Goal: Transaction & Acquisition: Purchase product/service

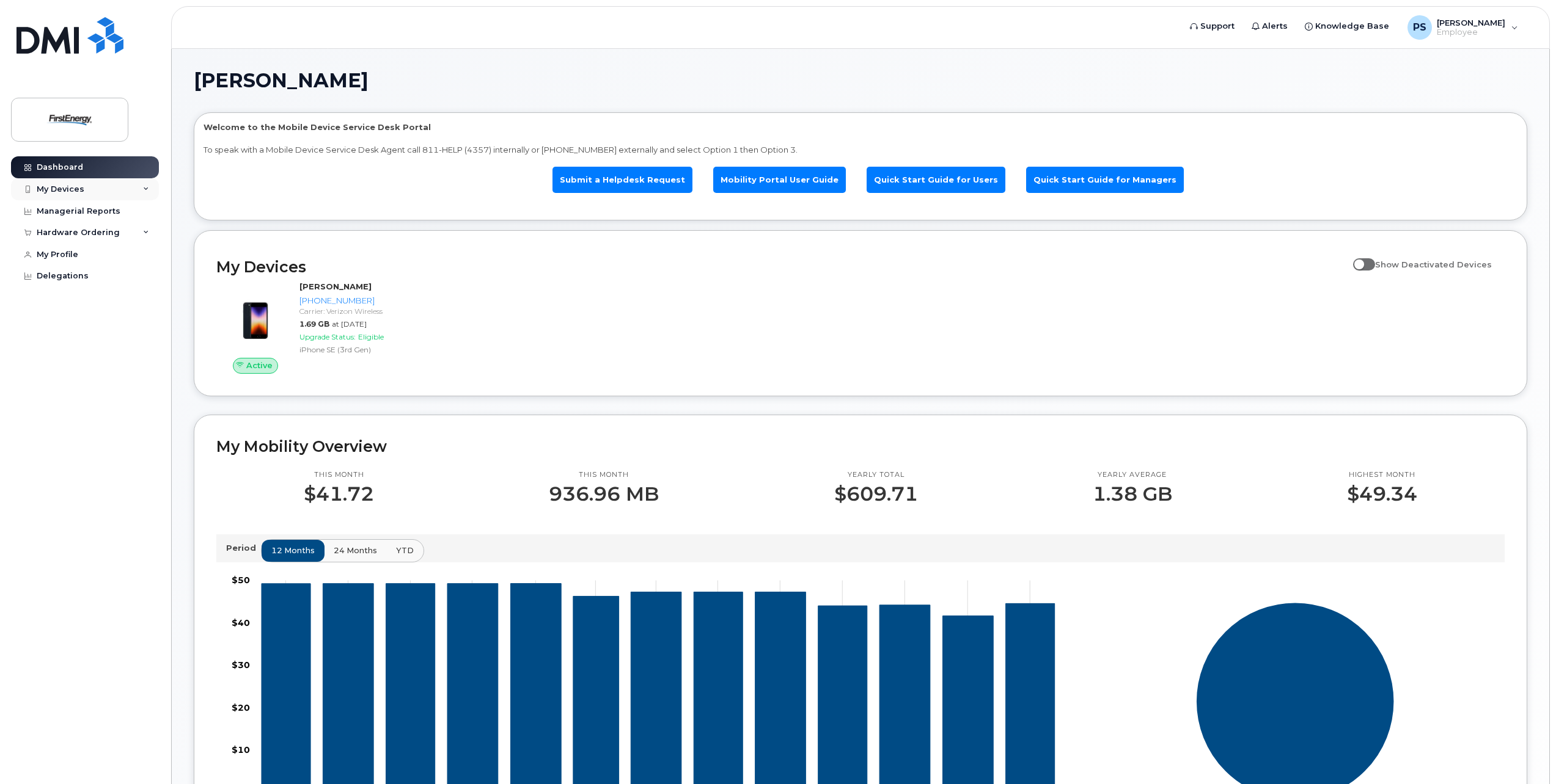
click at [83, 191] on div "My Devices" at bounding box center [85, 189] width 148 height 22
click at [79, 347] on div "Delegations" at bounding box center [63, 342] width 52 height 10
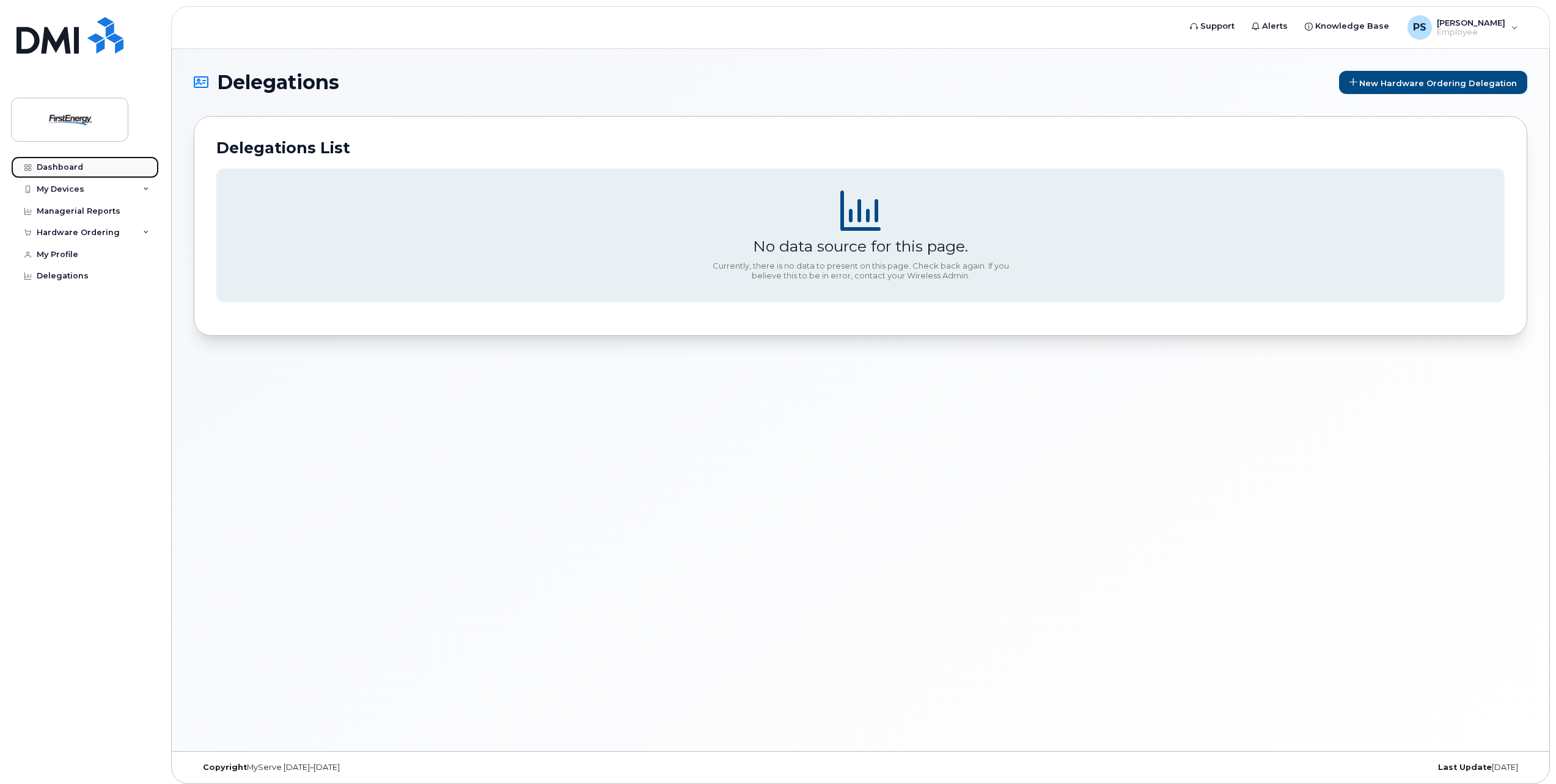
click at [68, 170] on div "Dashboard" at bounding box center [60, 167] width 47 height 10
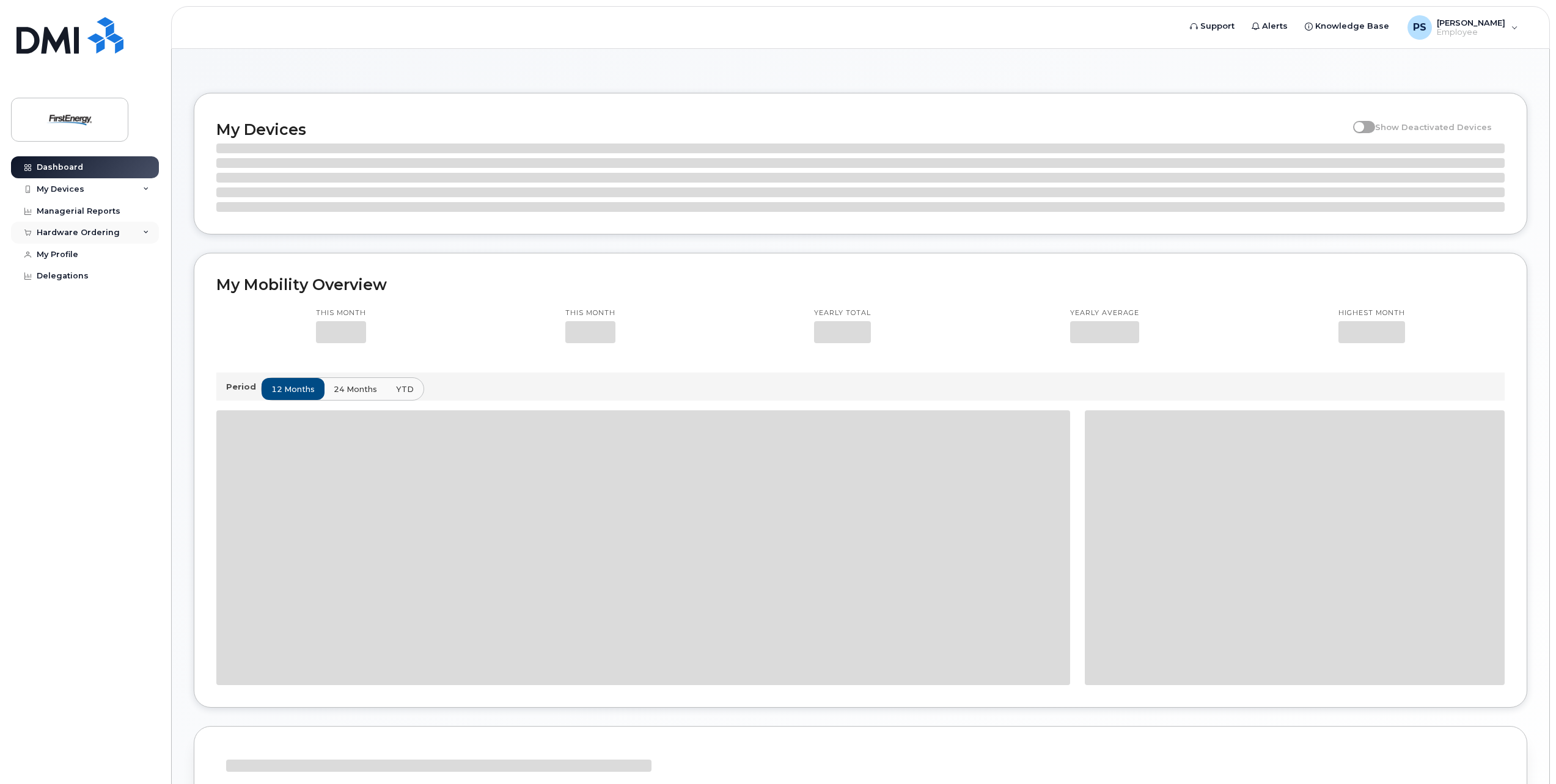
click at [120, 238] on div "Hardware Ordering" at bounding box center [85, 232] width 148 height 22
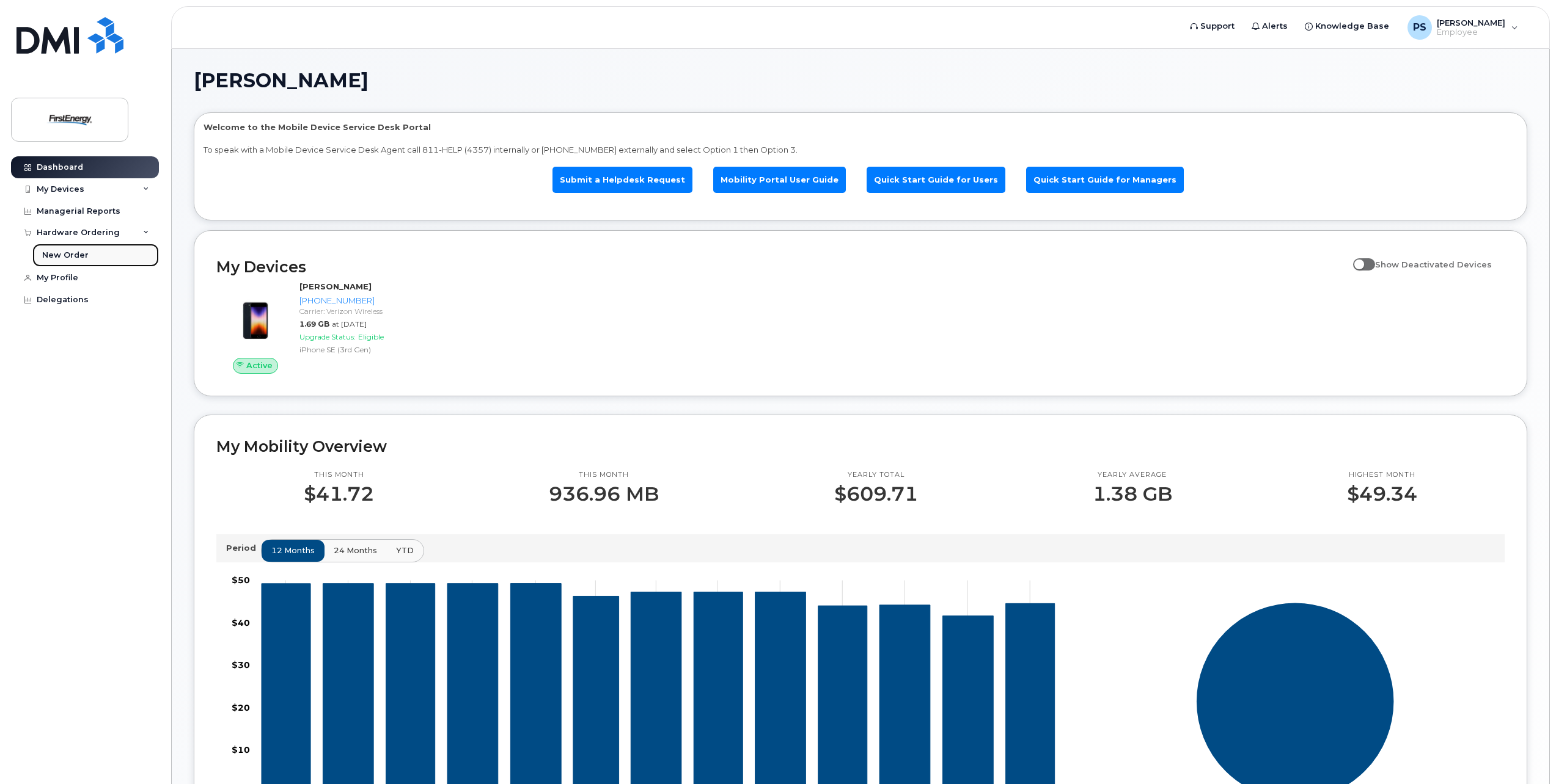
click at [96, 253] on link "New Order" at bounding box center [96, 255] width 127 height 23
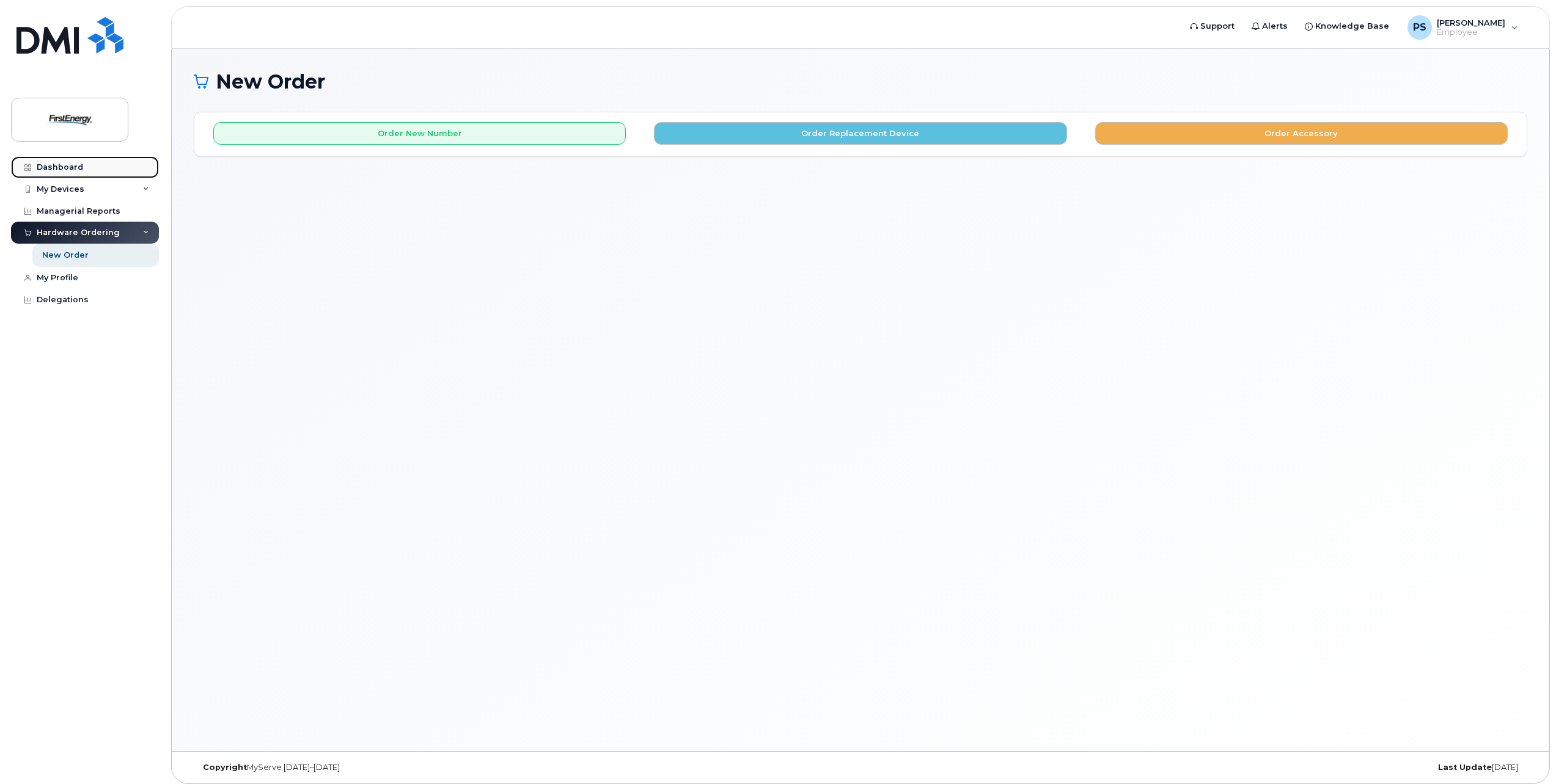
click at [125, 167] on link "Dashboard" at bounding box center [85, 167] width 148 height 22
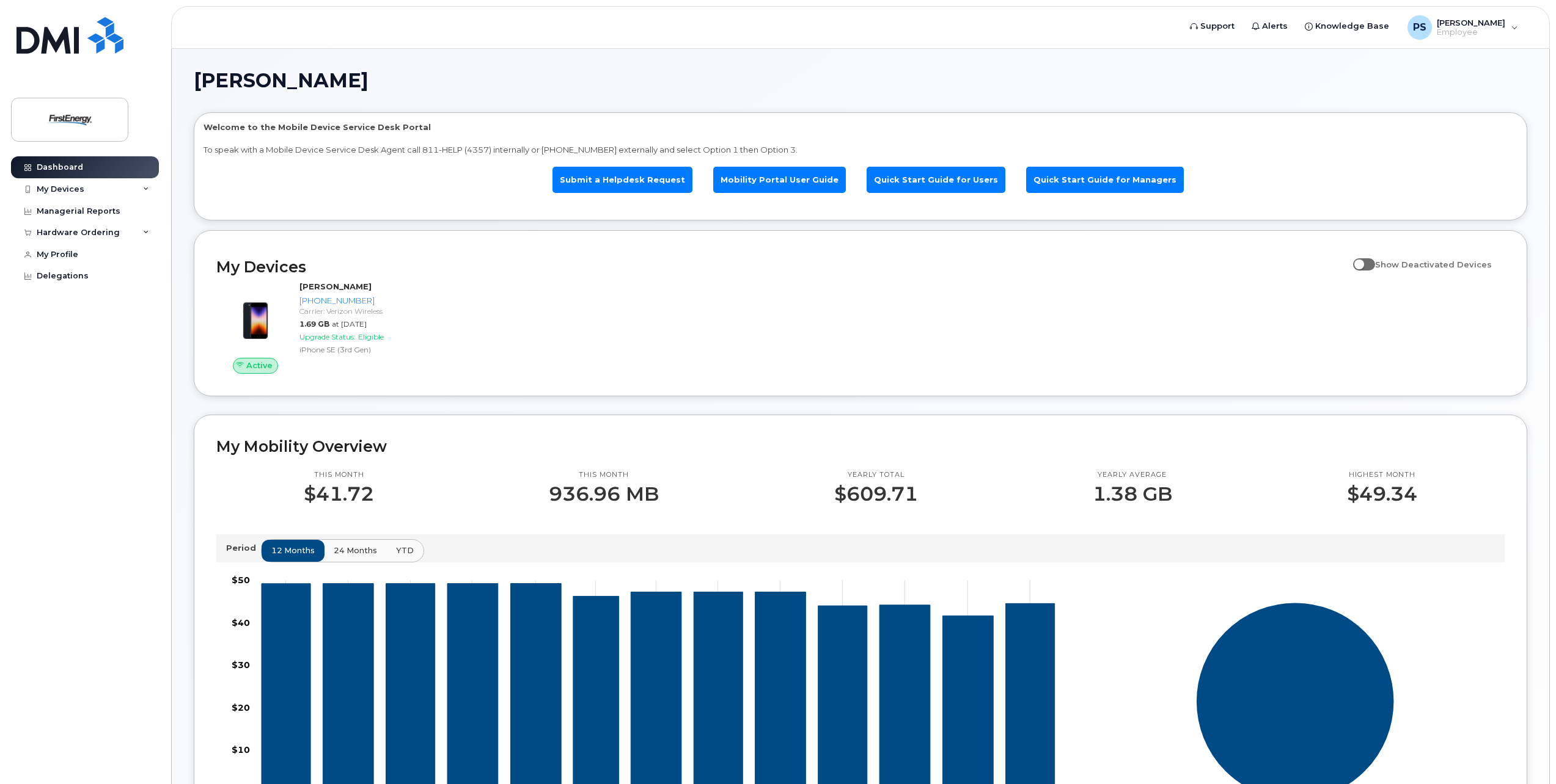
click at [715, 99] on div "Perry, Scott E Welcome to the Mobile Device Service Desk Portal To speak with a…" at bounding box center [861, 564] width 1334 height 987
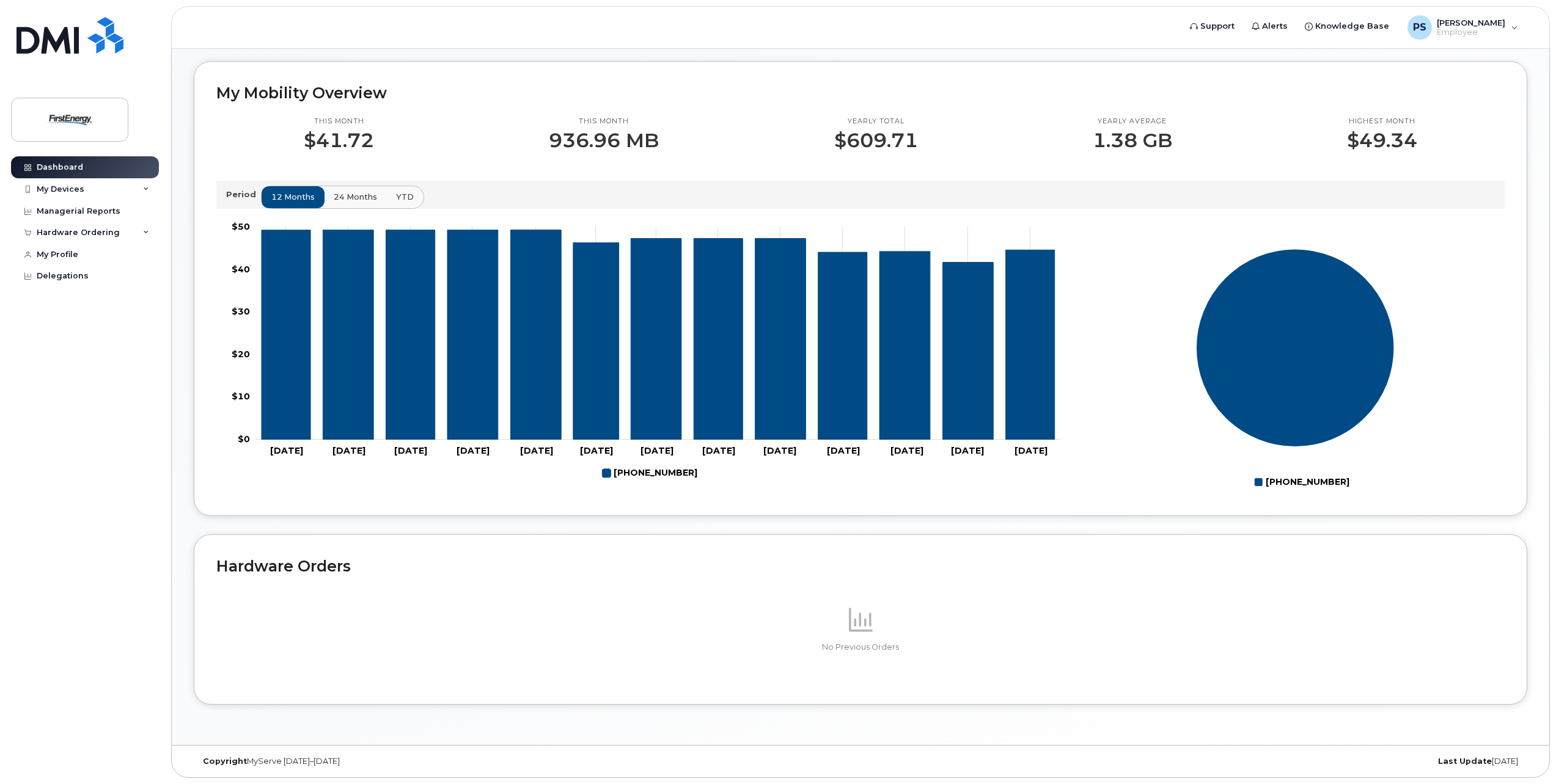
click at [1093, 482] on rect at bounding box center [1296, 356] width 420 height 275
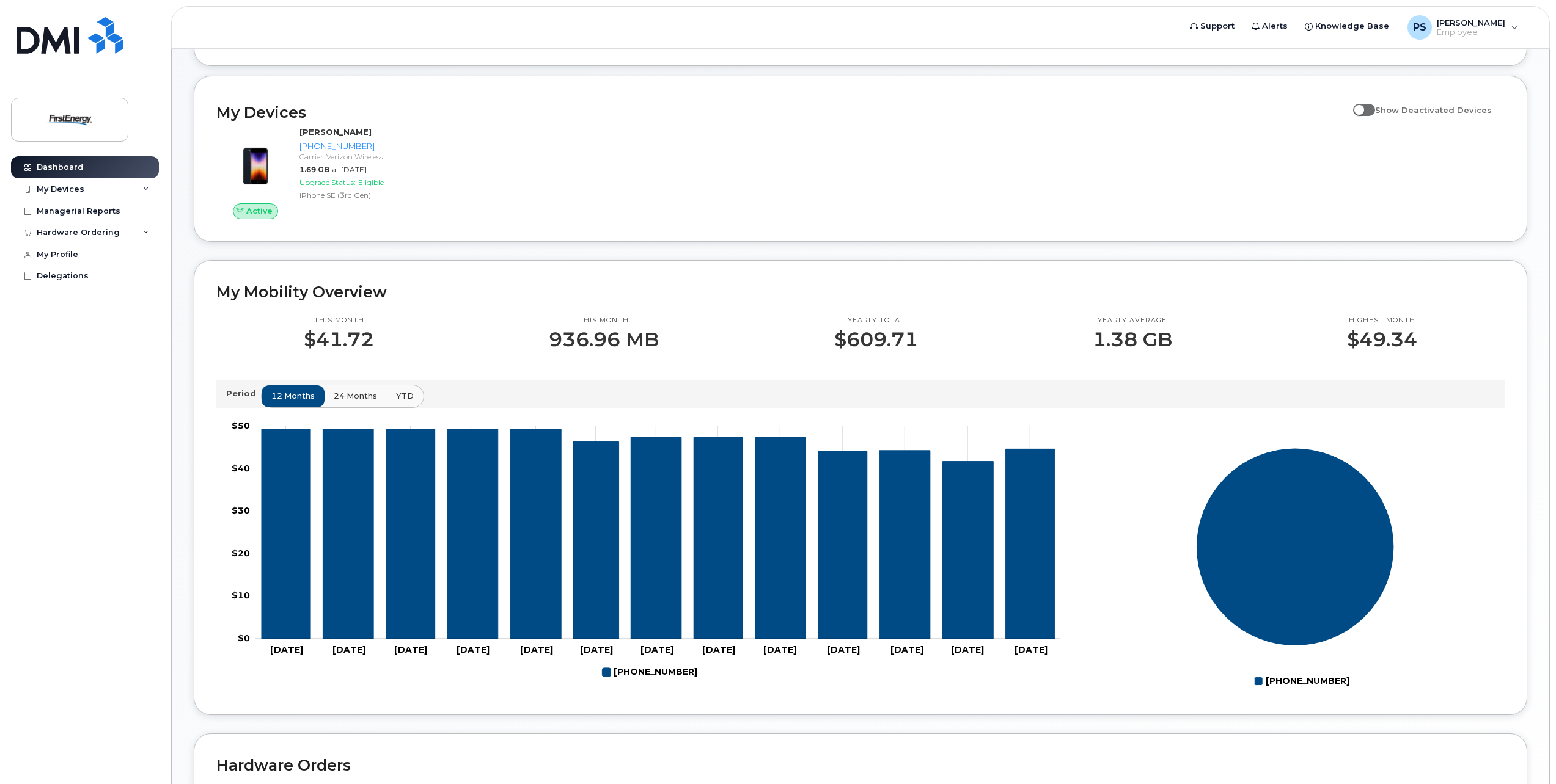
scroll to position [0, 0]
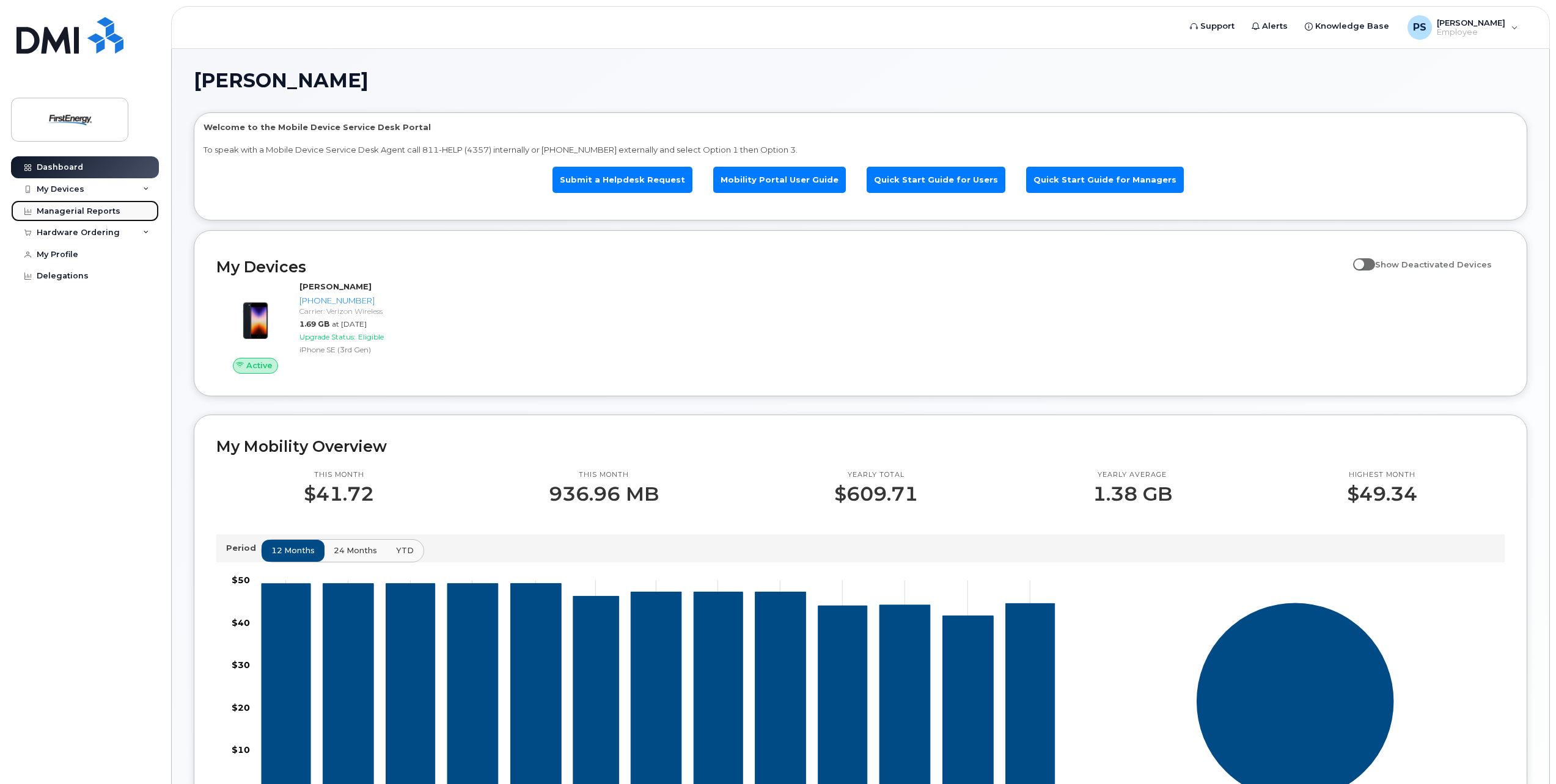
click at [131, 207] on link "Managerial Reports" at bounding box center [85, 211] width 148 height 22
click at [96, 210] on div "Managerial Reports" at bounding box center [79, 211] width 84 height 10
click at [142, 191] on div "My Devices" at bounding box center [85, 189] width 148 height 22
click at [111, 288] on link "Managerial Reports" at bounding box center [85, 277] width 148 height 22
click at [91, 209] on link "Add Device" at bounding box center [96, 212] width 127 height 23
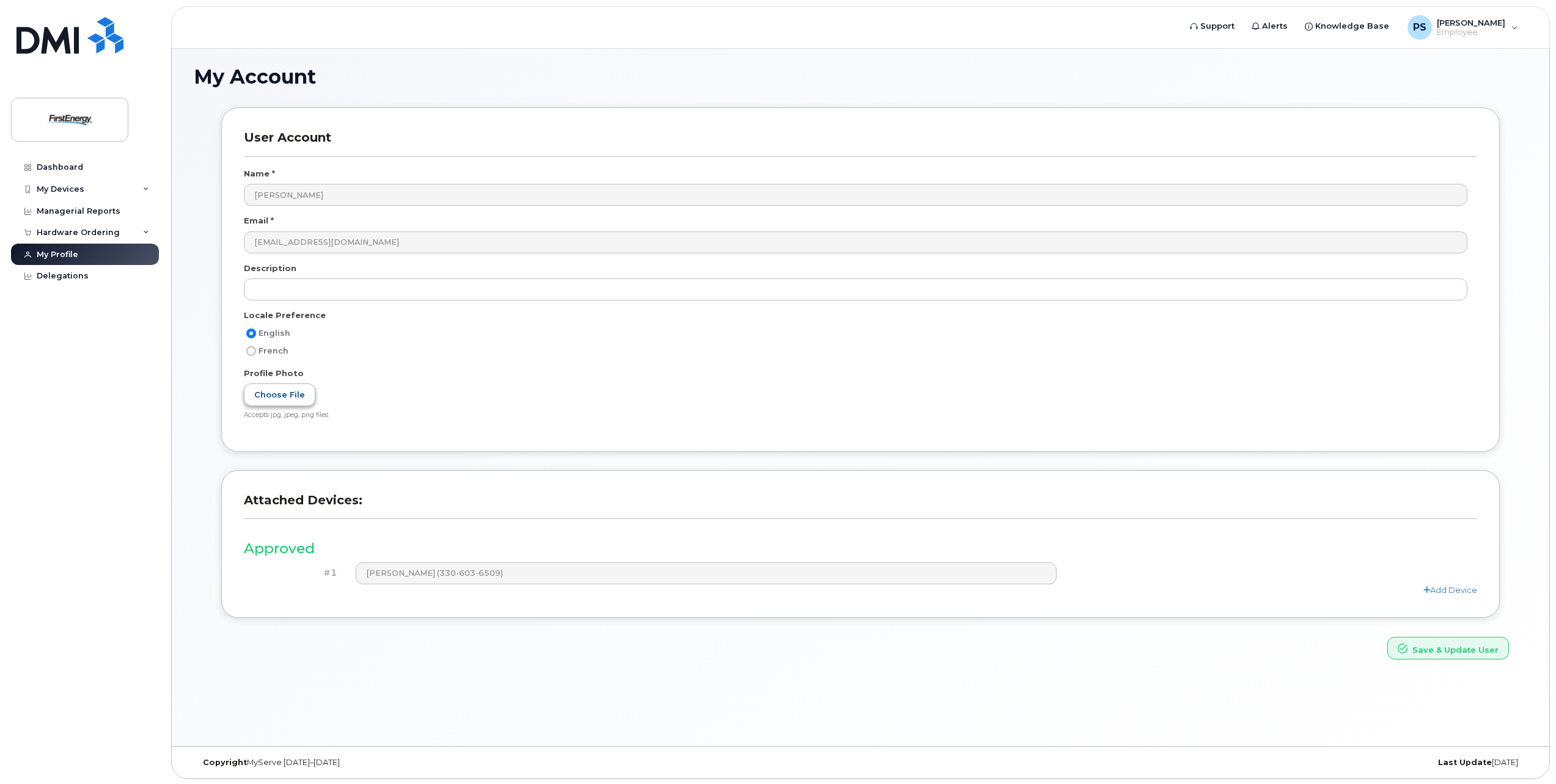
scroll to position [6, 0]
click at [118, 231] on div "Hardware Ordering" at bounding box center [85, 232] width 148 height 22
click at [105, 253] on link "New Order" at bounding box center [96, 255] width 127 height 23
click at [85, 254] on div "New Order" at bounding box center [65, 255] width 47 height 11
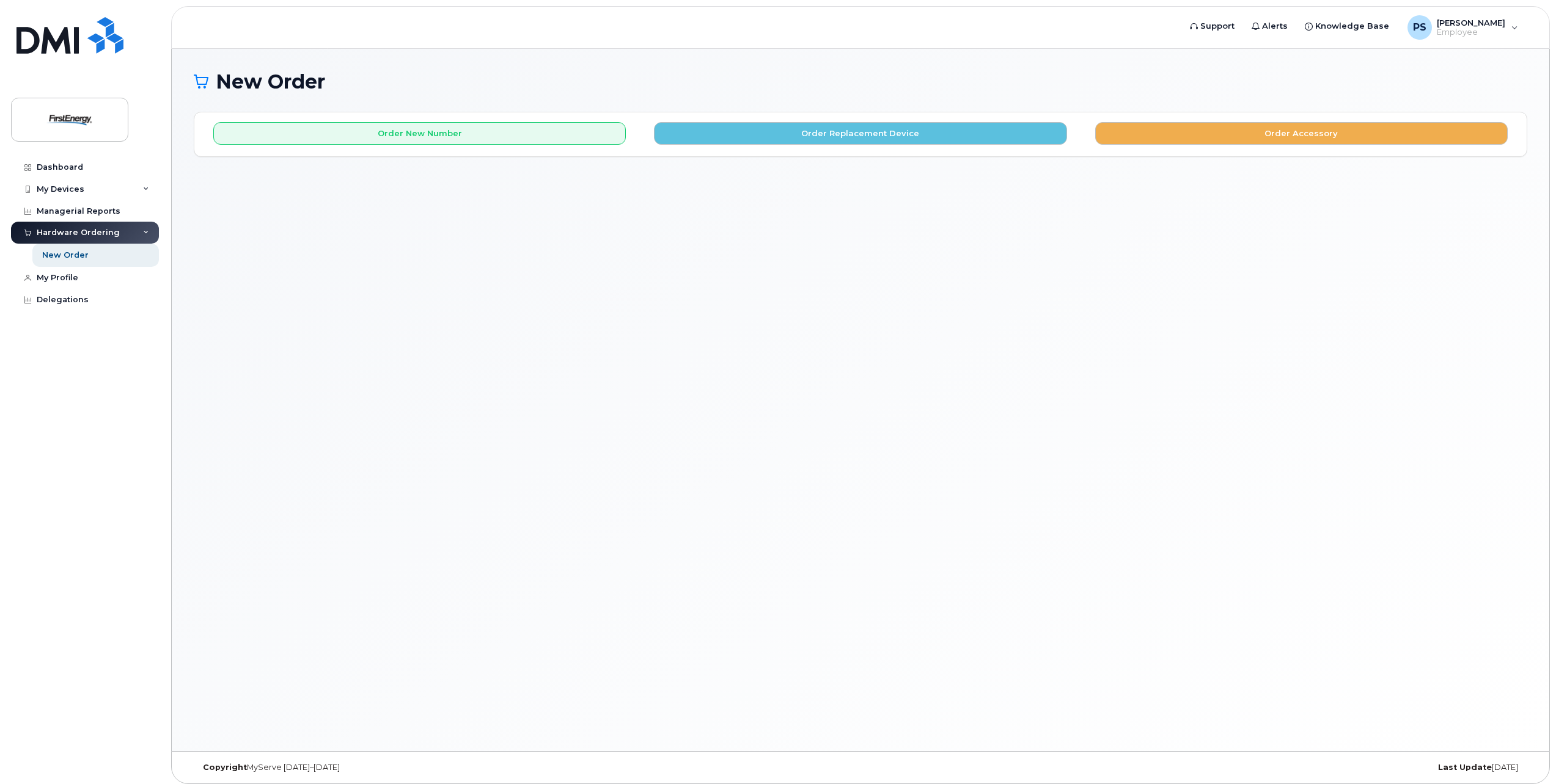
click at [503, 289] on div "New Order × Share This Order If you want to allow others to create or edit orde…" at bounding box center [861, 400] width 1378 height 703
click at [70, 170] on div "Dashboard" at bounding box center [60, 167] width 47 height 10
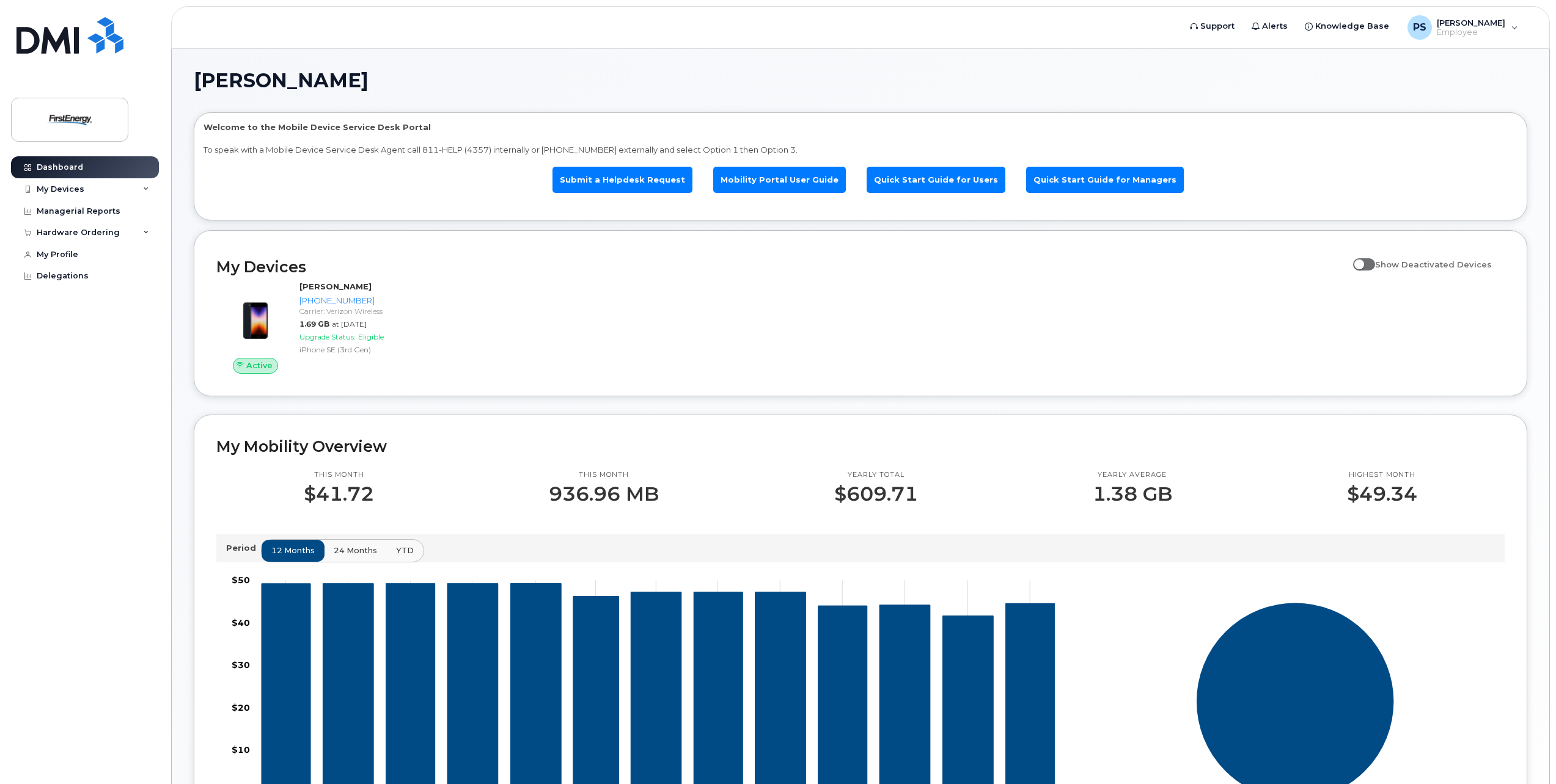
click at [790, 108] on div "[PERSON_NAME] E Welcome to the Mobile Device Service Desk Portal To speak with …" at bounding box center [861, 564] width 1334 height 987
click at [1288, 25] on span "Alerts" at bounding box center [1275, 26] width 26 height 12
click at [991, 88] on h1 "[PERSON_NAME]" at bounding box center [857, 81] width 1327 height 19
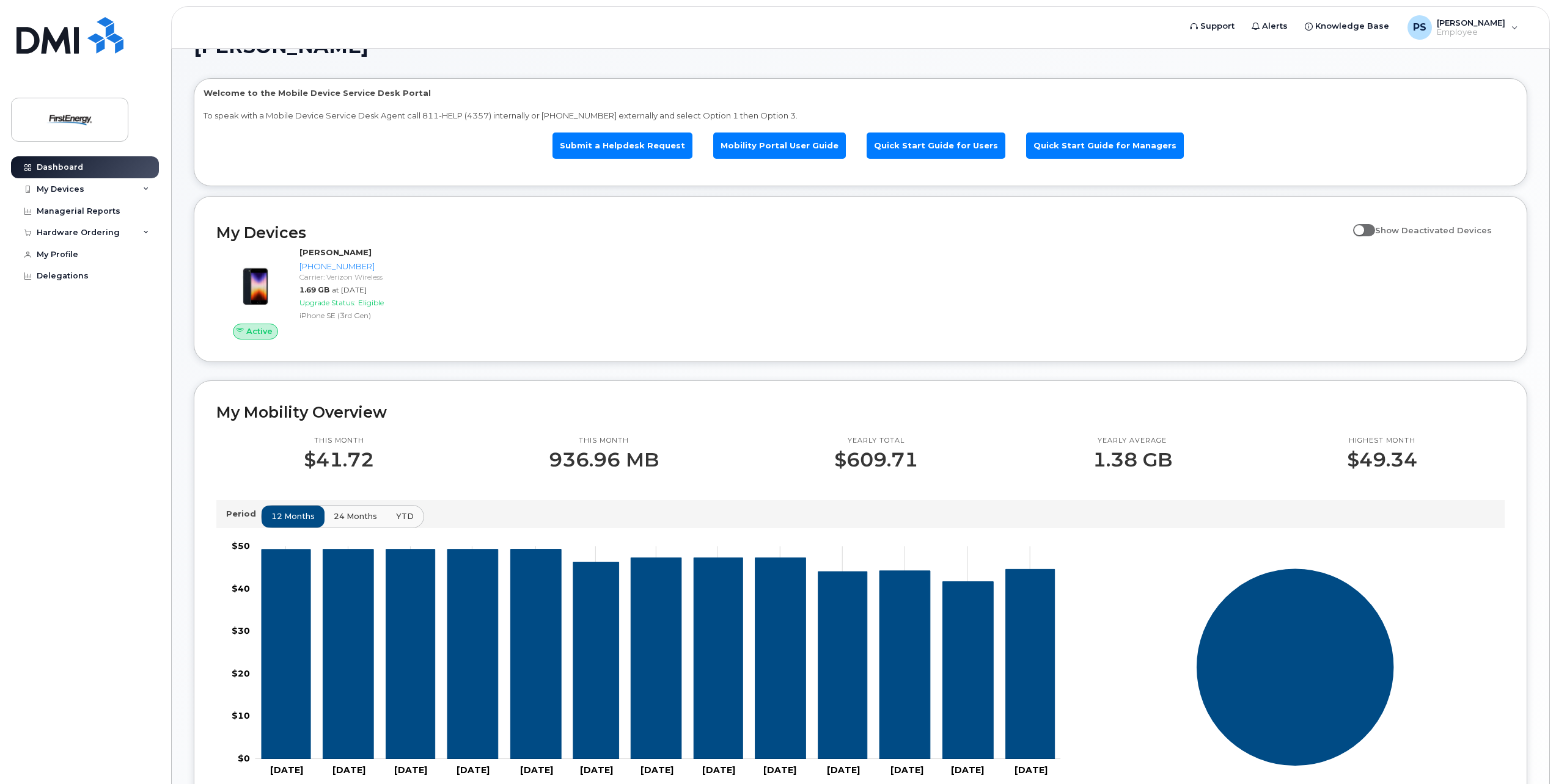
scroll to position [354, 0]
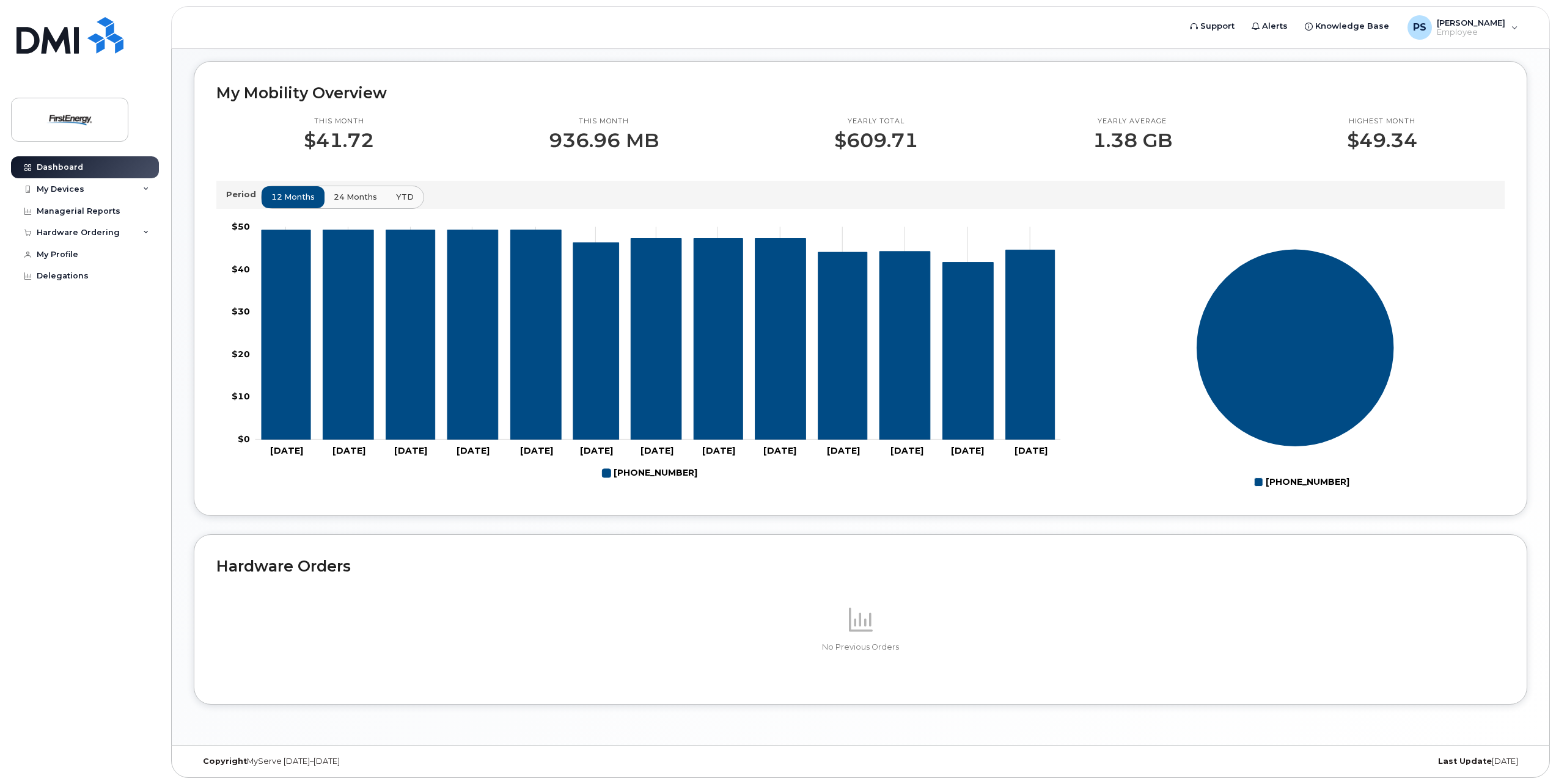
click at [889, 664] on div "No Previous Orders" at bounding box center [861, 629] width 1288 height 107
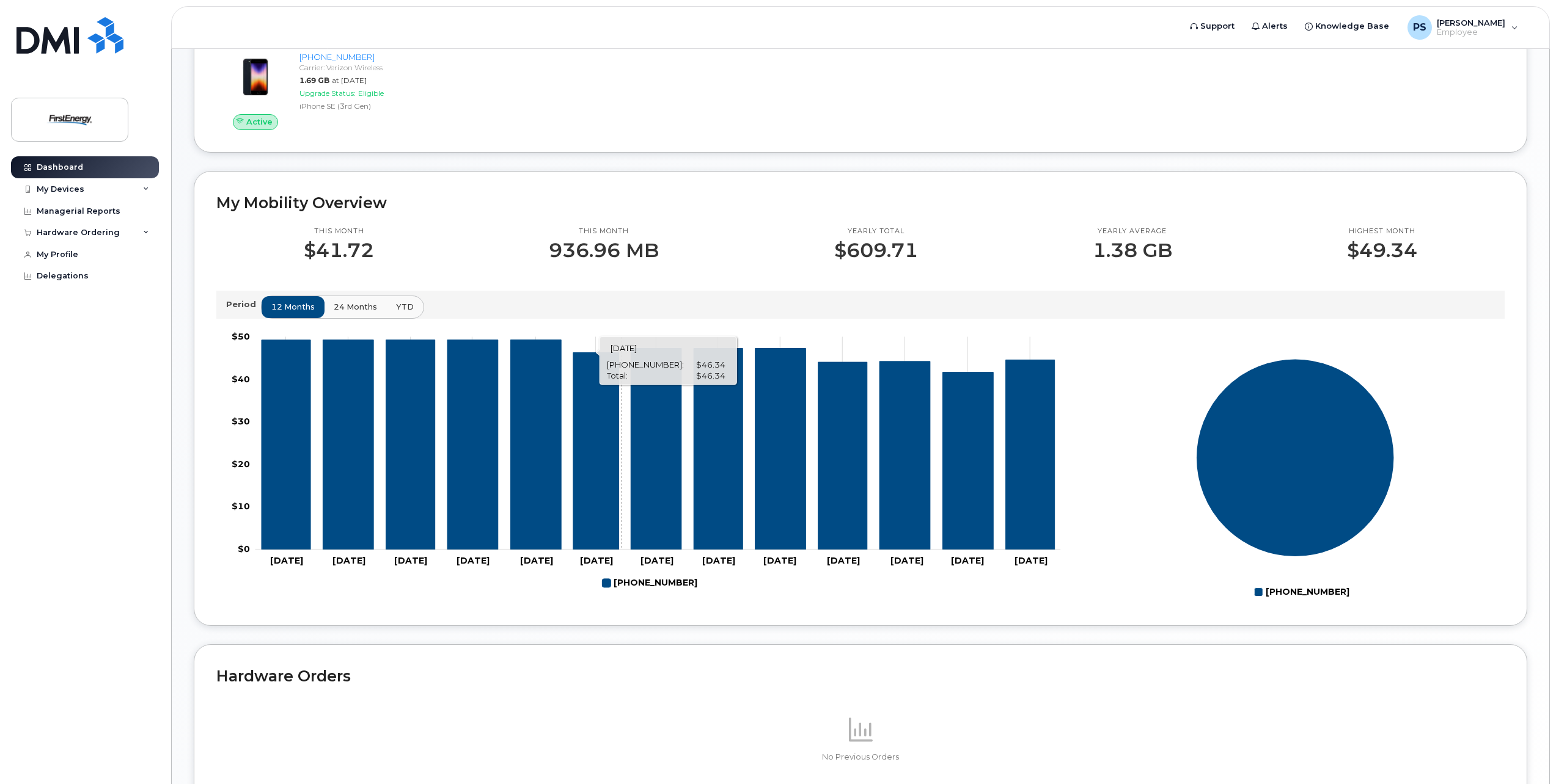
scroll to position [354, 0]
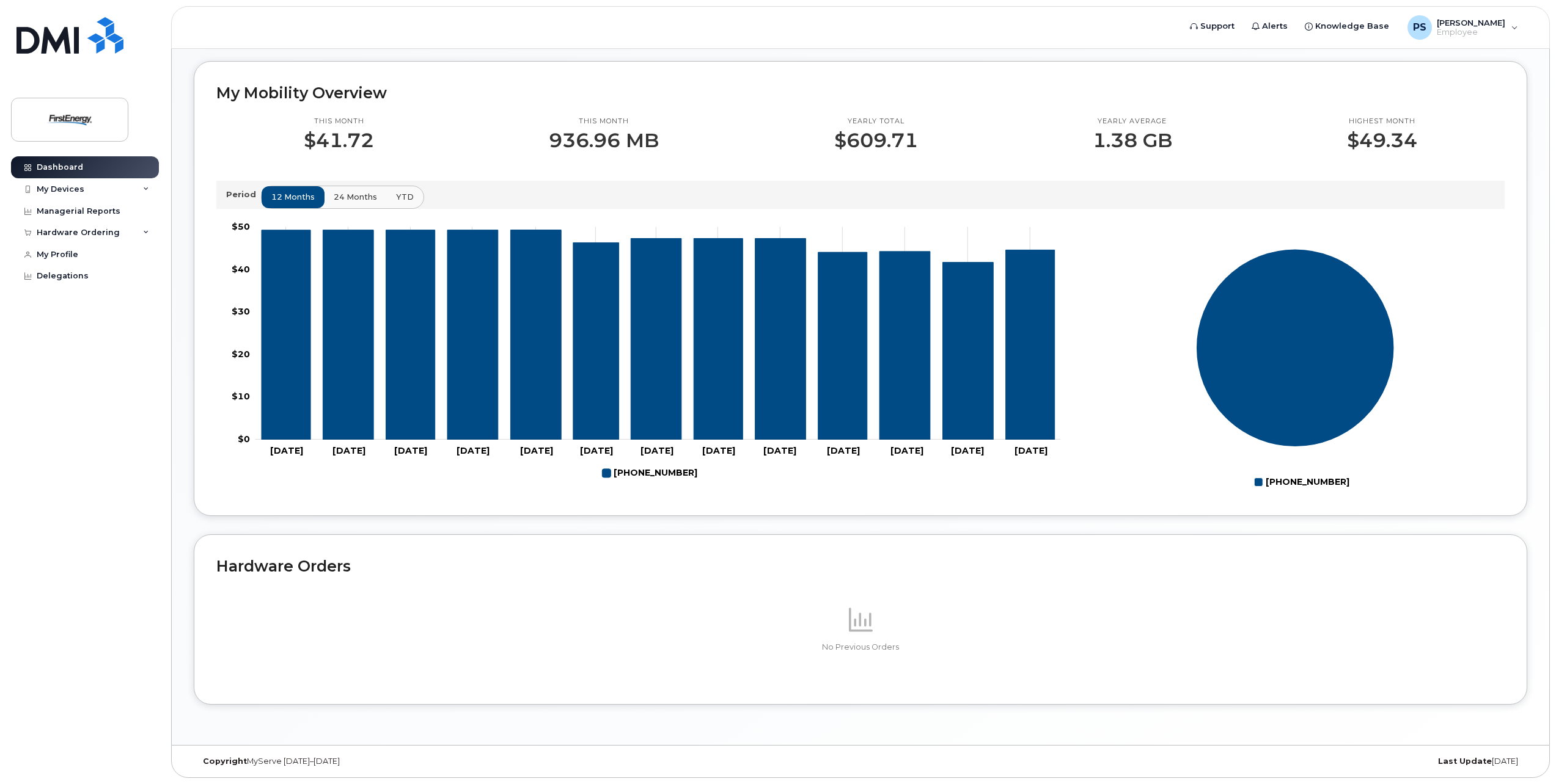
click at [819, 636] on div "No Previous Orders" at bounding box center [861, 628] width 1288 height 48
click at [133, 236] on div "Hardware Ordering" at bounding box center [85, 232] width 148 height 22
click at [110, 282] on link "My Profile" at bounding box center [85, 278] width 148 height 22
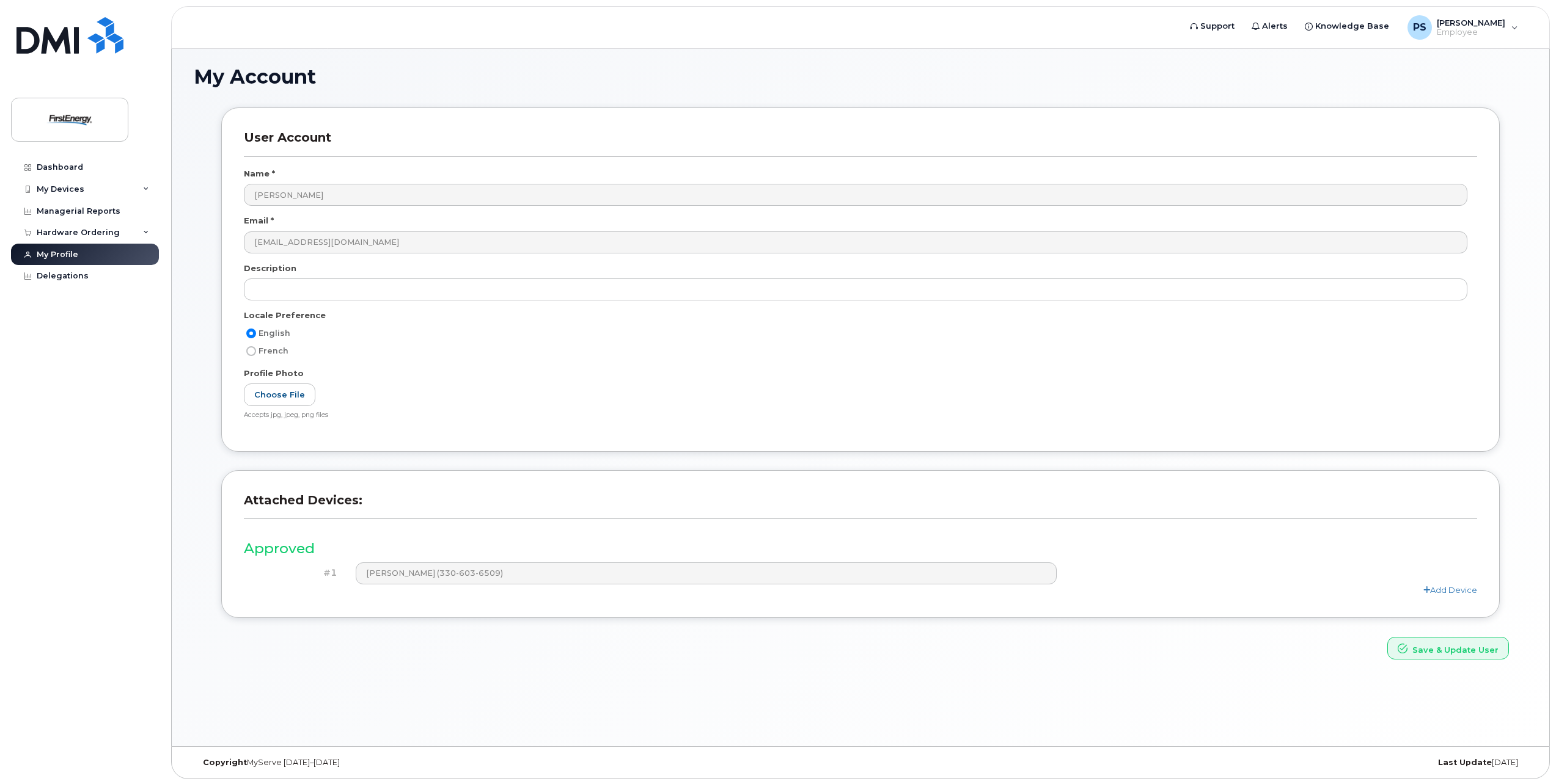
scroll to position [6, 0]
click at [1333, 20] on link "Knowledge Base" at bounding box center [1347, 26] width 101 height 25
